Goal: Task Accomplishment & Management: Complete application form

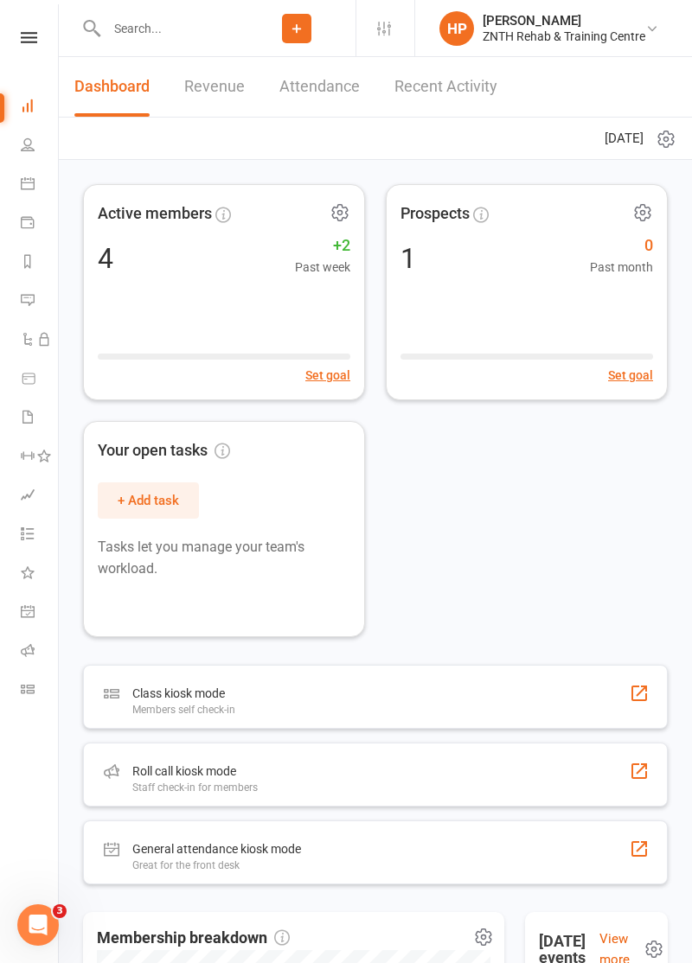
click at [289, 36] on icon at bounding box center [297, 29] width 16 height 16
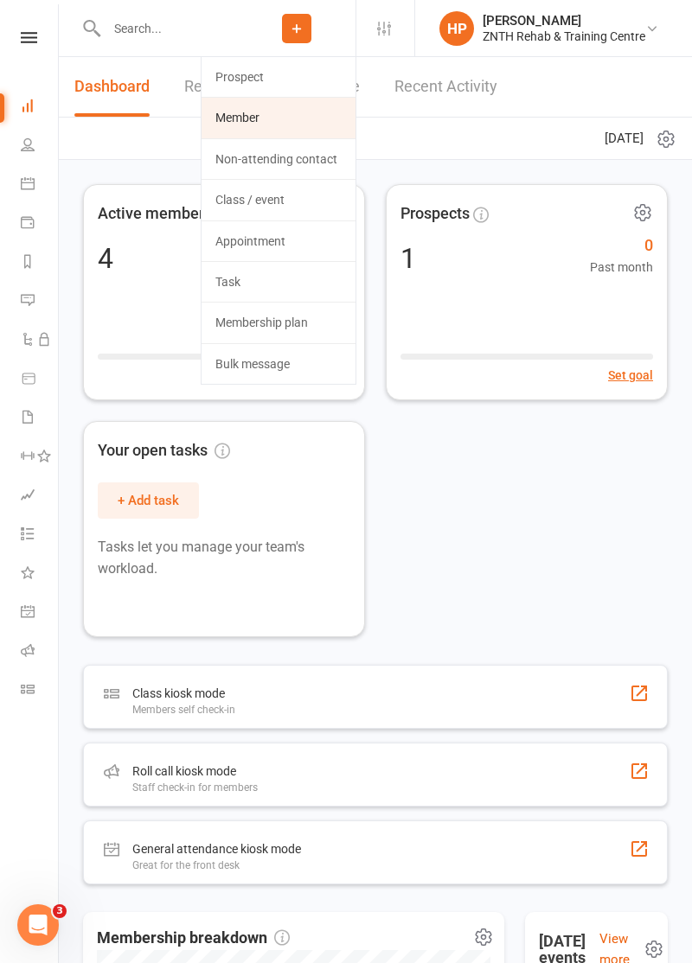
click at [201, 131] on link "Member" at bounding box center [278, 118] width 154 height 40
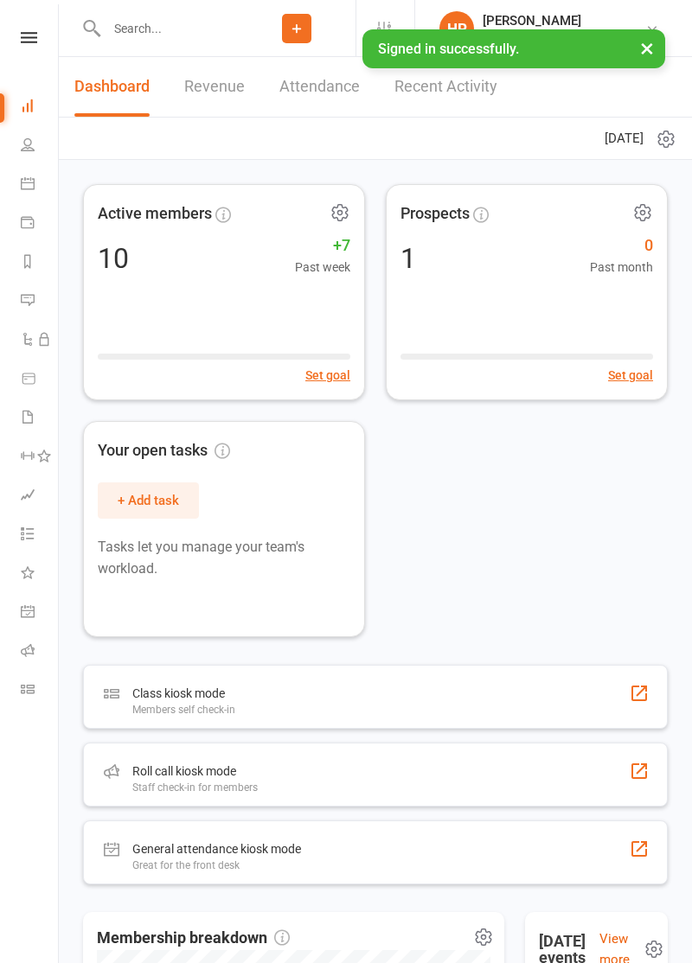
click at [648, 59] on button "×" at bounding box center [646, 47] width 31 height 37
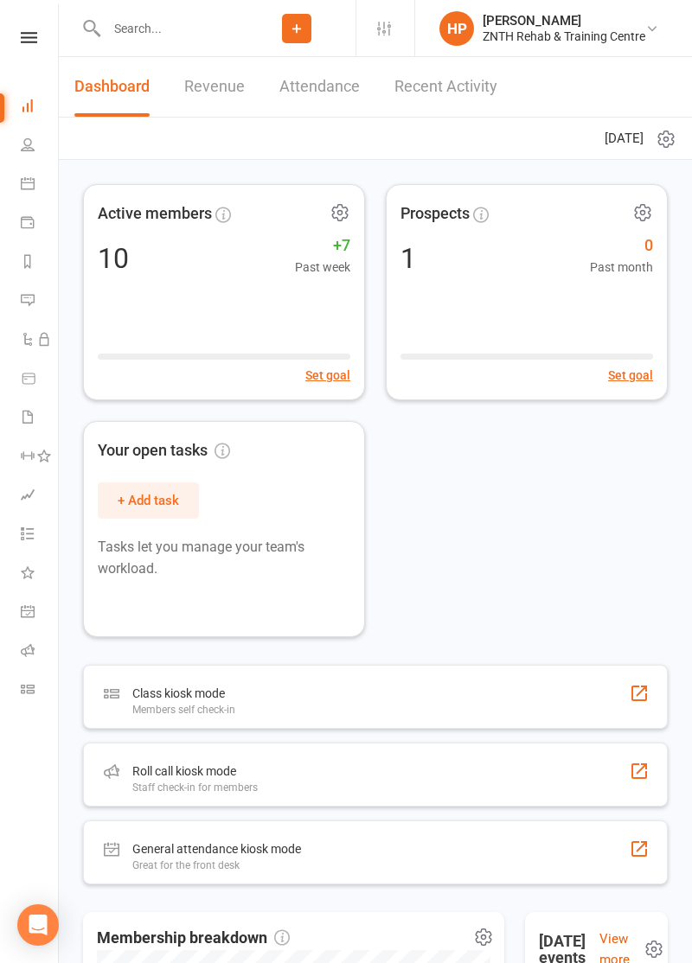
click at [289, 35] on icon at bounding box center [297, 29] width 16 height 16
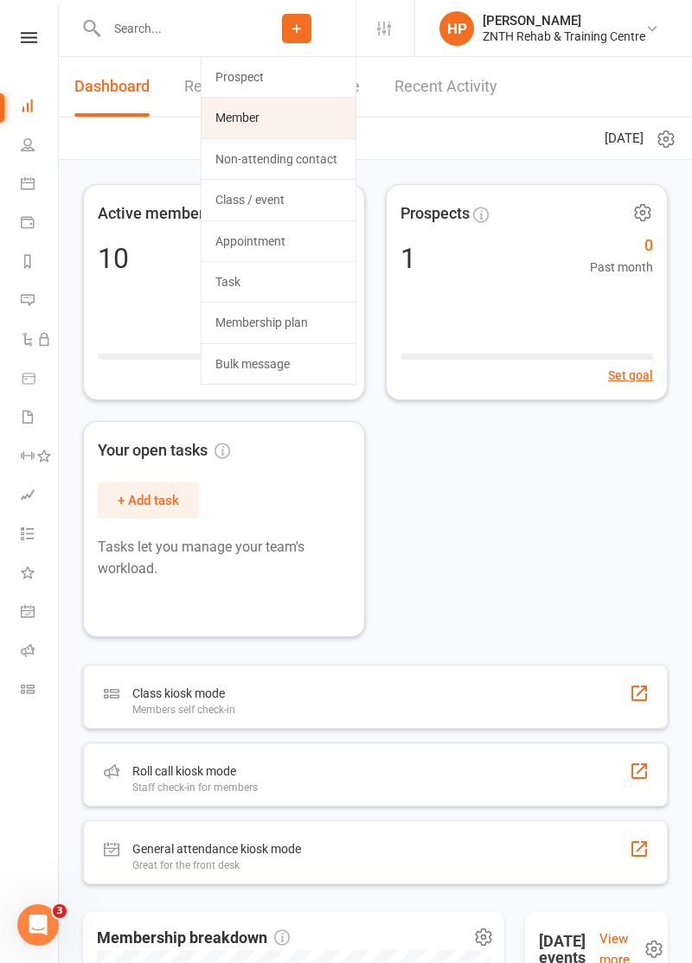
click at [201, 137] on link "Member" at bounding box center [278, 118] width 154 height 40
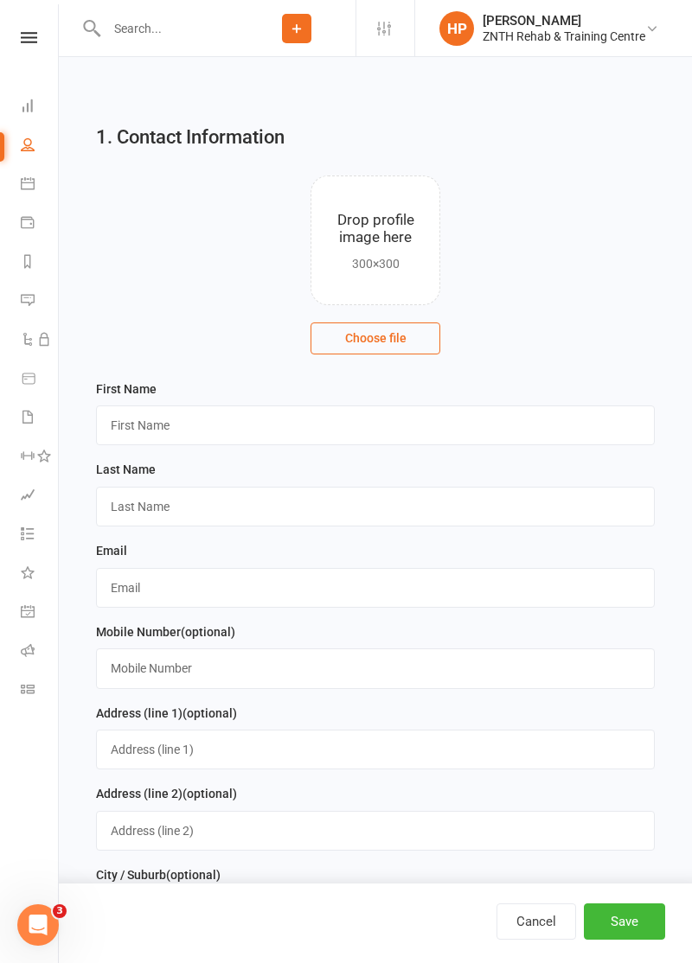
click at [391, 279] on input "file" at bounding box center [375, 240] width 128 height 128
click at [517, 917] on button "Cancel" at bounding box center [536, 921] width 80 height 36
select select "50"
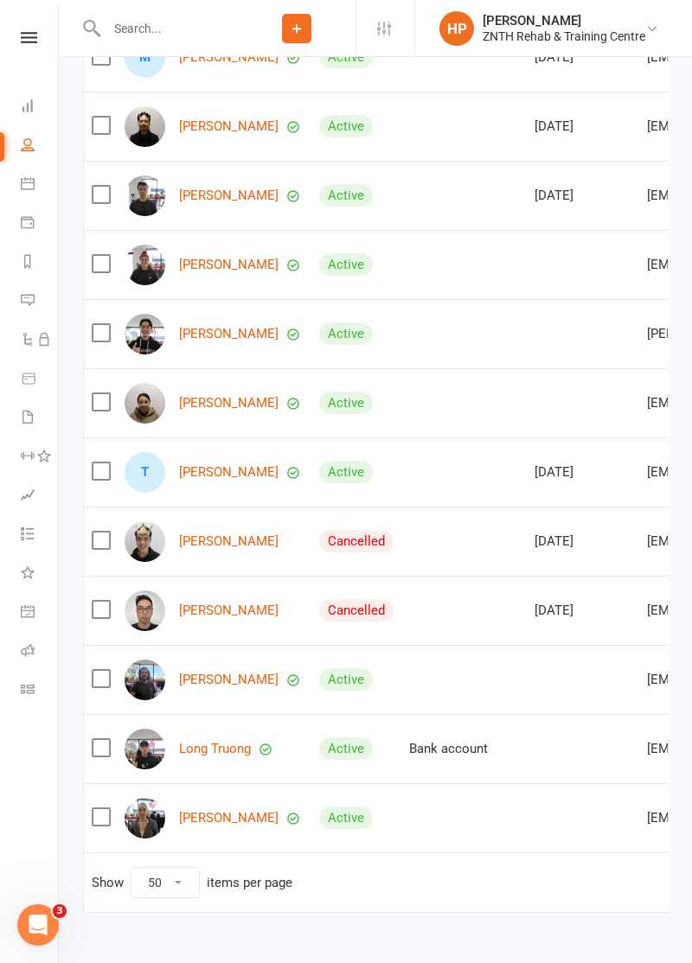
scroll to position [348, 0]
